Goal: Navigation & Orientation: Find specific page/section

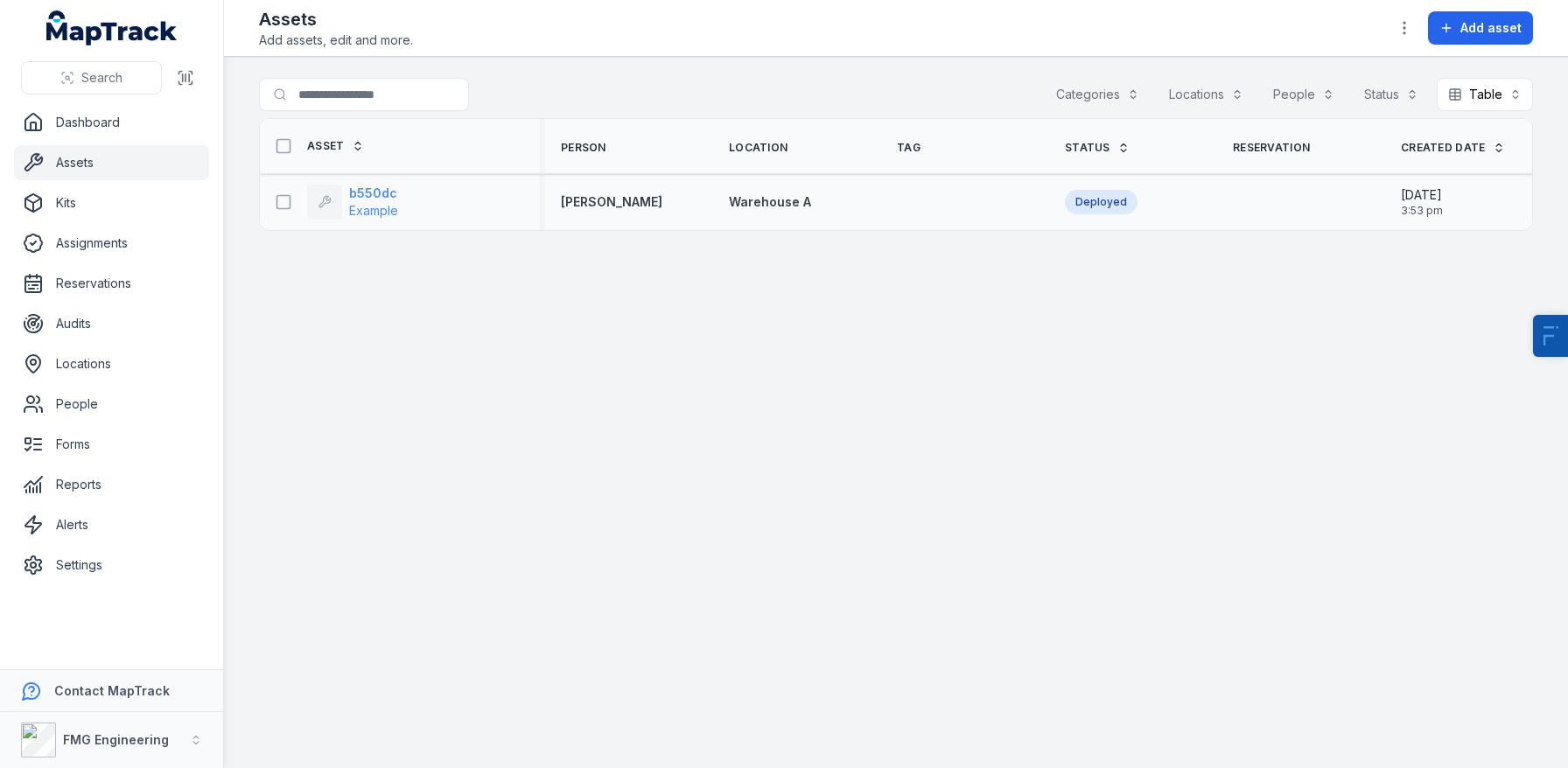
click at [371, 206] on span "Example" at bounding box center [374, 210] width 49 height 15
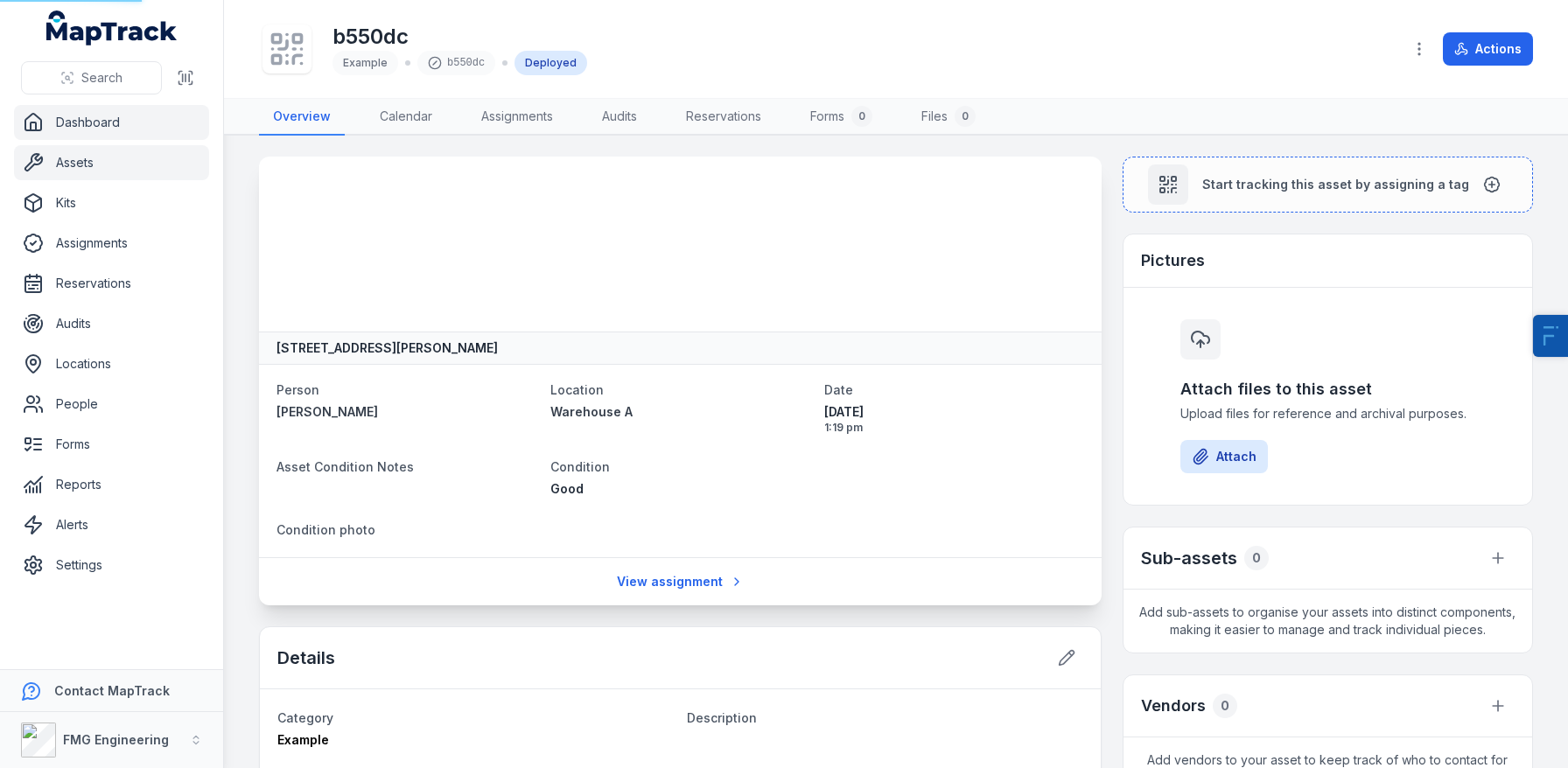
click at [90, 111] on link "Dashboard" at bounding box center [112, 122] width 196 height 35
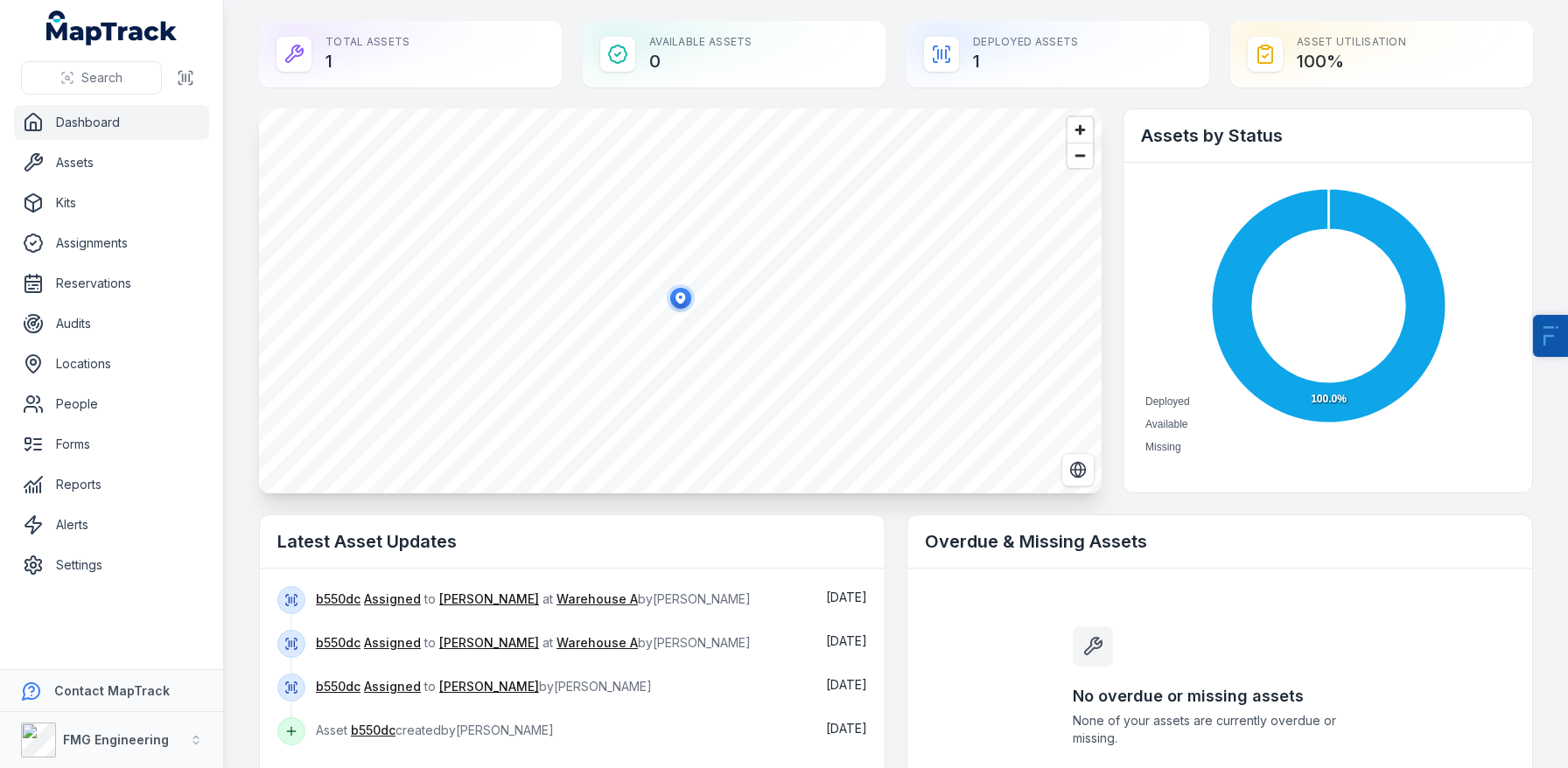
click at [674, 292] on ellipse "button" at bounding box center [681, 299] width 21 height 21
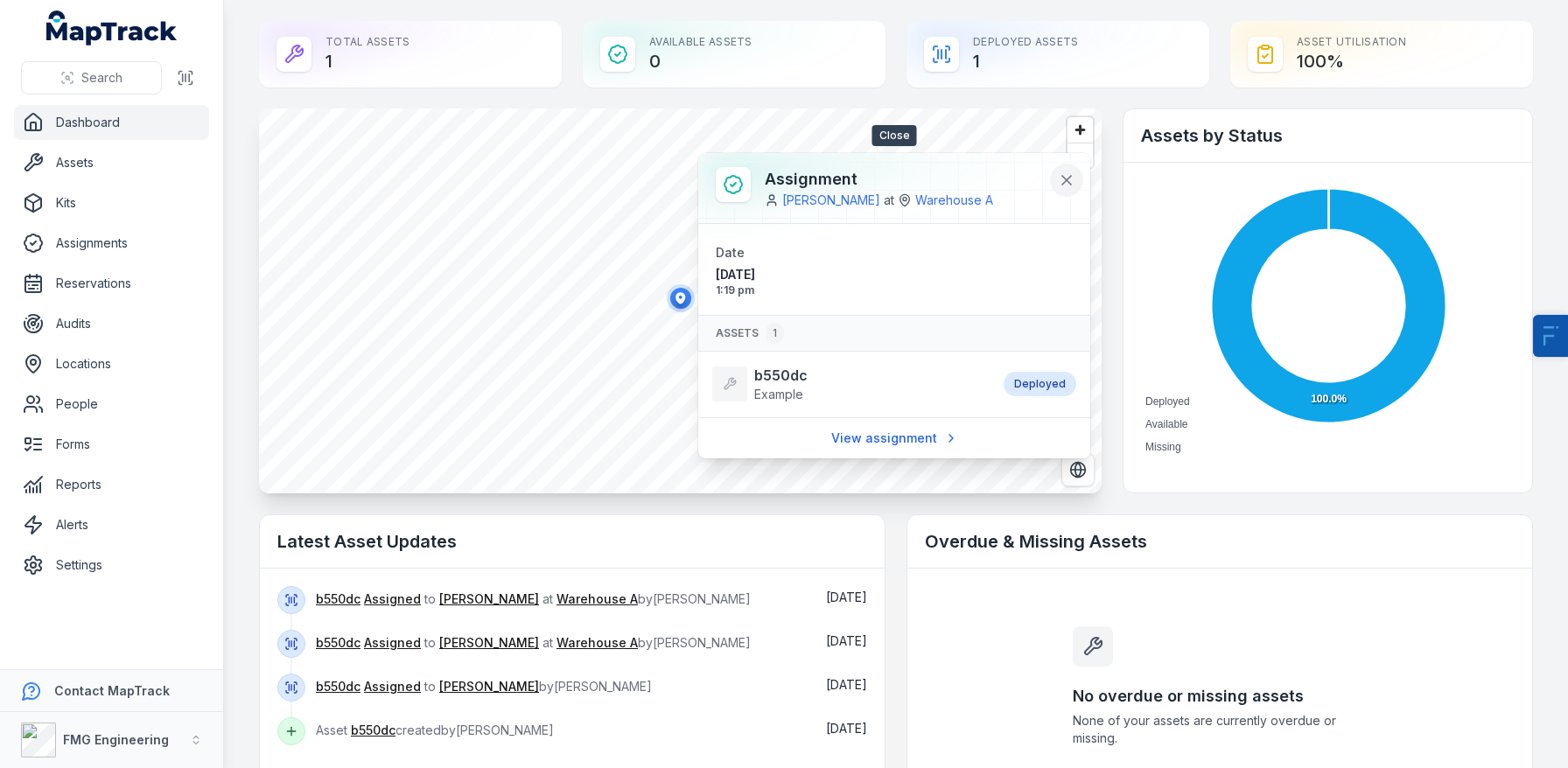
click at [1071, 174] on icon at bounding box center [1067, 181] width 18 height 18
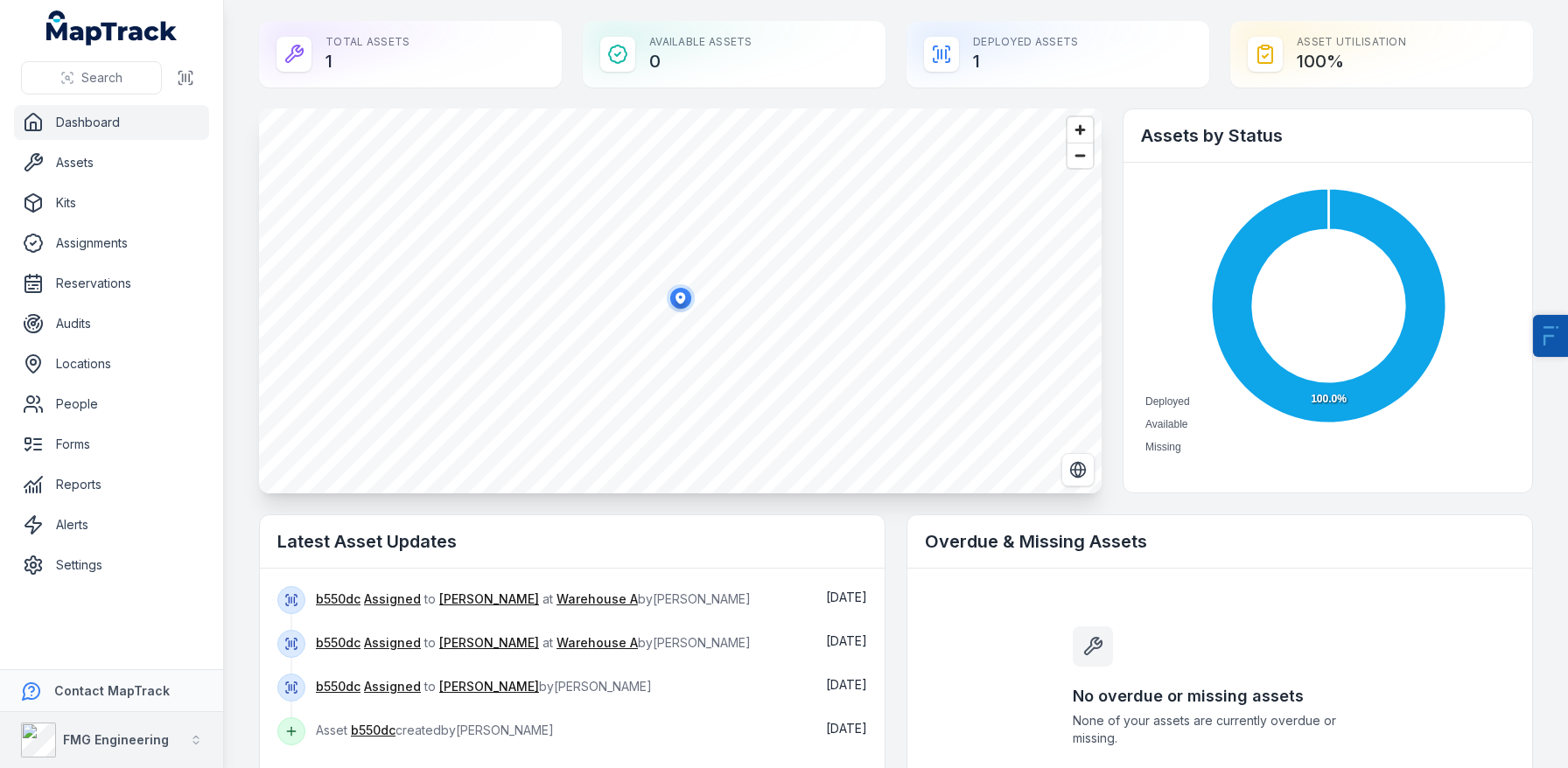
click at [107, 734] on strong "FMG Engineering" at bounding box center [116, 740] width 106 height 15
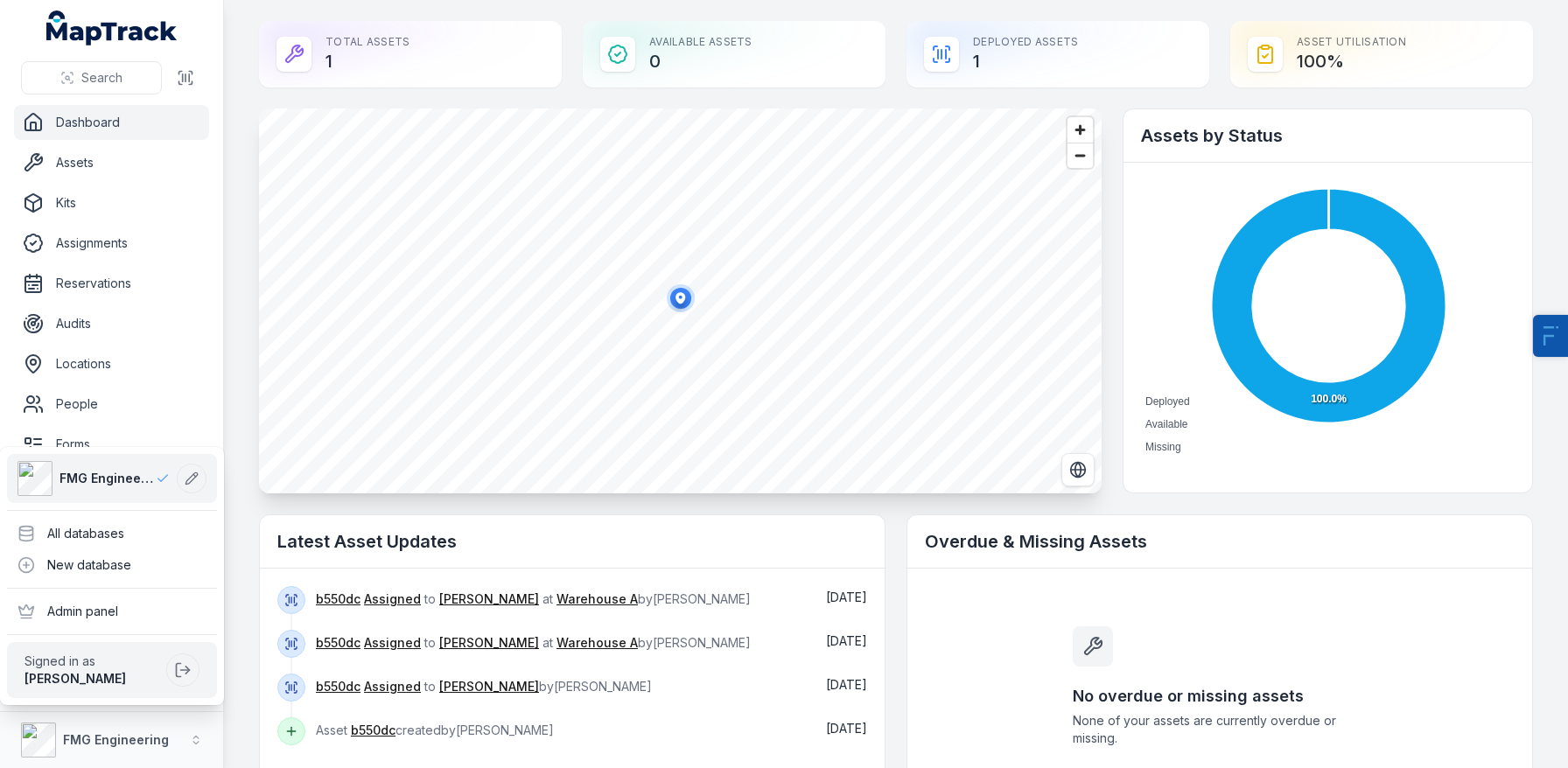
click at [244, 490] on div "Search Dashboard Assets Kits Assignments Reservations Audits Locations People F…" at bounding box center [784, 384] width 1568 height 768
